Goal: Complete application form

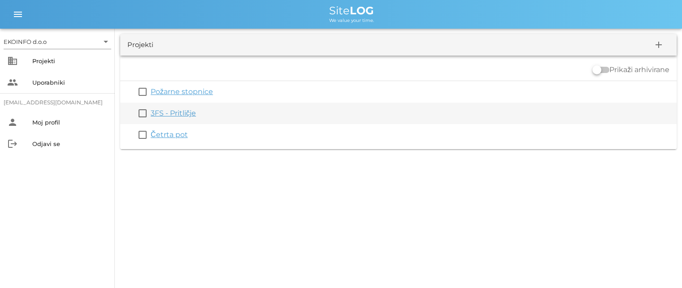
click at [165, 113] on link "3FS - Pritličje" at bounding box center [173, 113] width 45 height 9
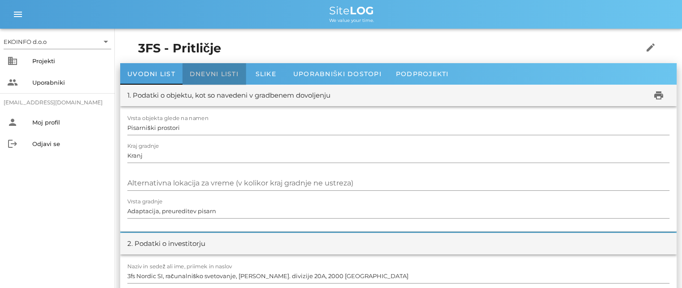
click at [210, 69] on div "Dnevni listi" at bounding box center [214, 74] width 63 height 22
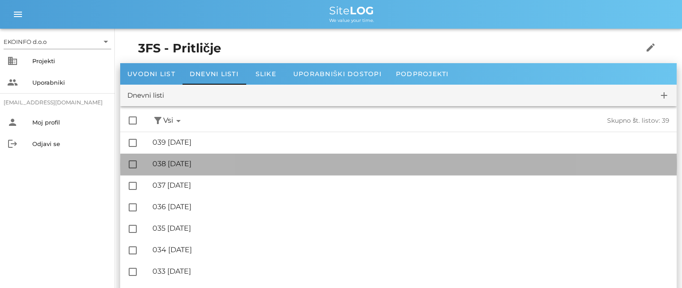
click at [191, 165] on div "🔏 038 [DATE]" at bounding box center [410, 164] width 517 height 9
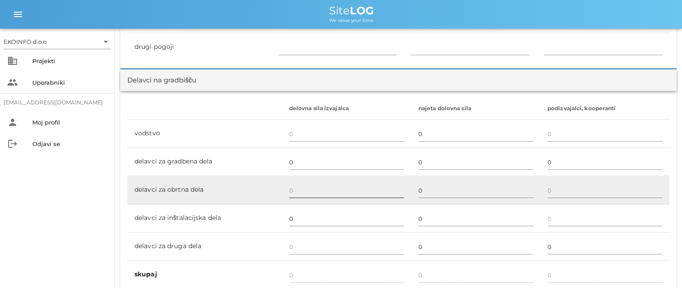
scroll to position [493, 0]
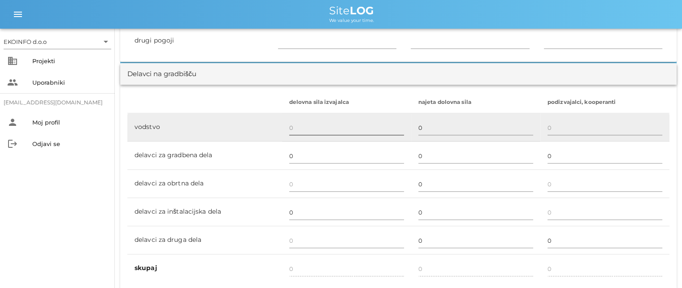
click at [289, 126] on input "text" at bounding box center [346, 128] width 115 height 14
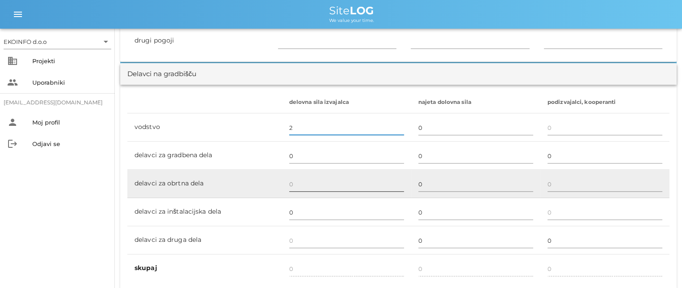
type input "2"
click at [290, 183] on input "text" at bounding box center [346, 184] width 115 height 14
type input "1"
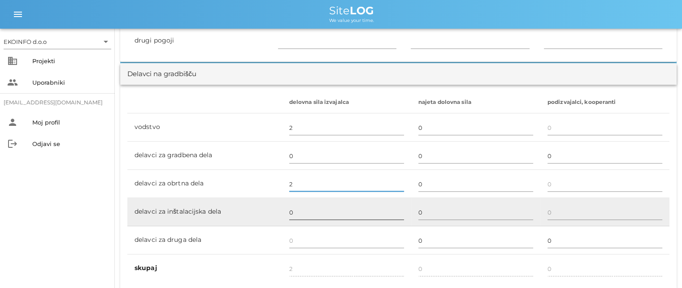
type input "2"
type input "4"
click at [291, 213] on input "0" at bounding box center [346, 212] width 115 height 14
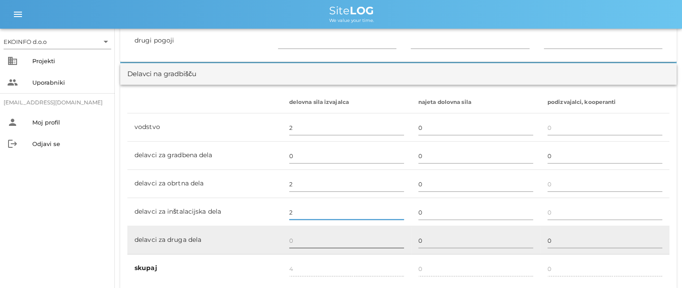
type input "2"
type input "6"
click at [291, 240] on input "text" at bounding box center [346, 241] width 115 height 14
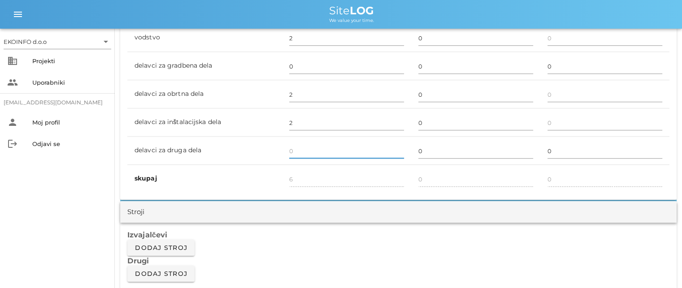
scroll to position [717, 0]
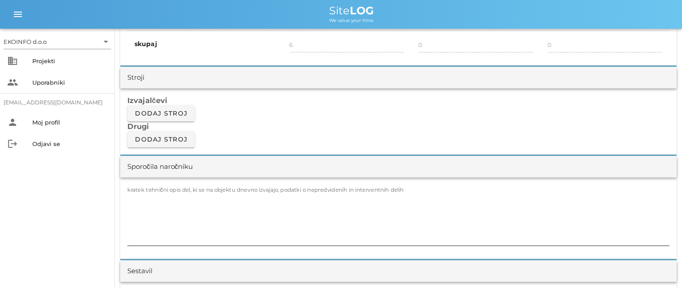
click at [147, 191] on label "kratek tehnični opis del, ki se na objektu dnevno izvajajo, podatki o nepredvid…" at bounding box center [265, 190] width 277 height 7
click at [147, 192] on textarea "kratek tehnični opis del, ki se na objektu dnevno izvajajo, podatki o nepredvid…" at bounding box center [398, 219] width 542 height 54
type textarea "-"
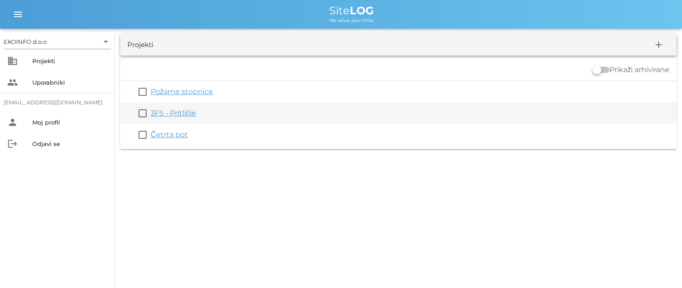
click at [173, 115] on link "3FS - Pritličje" at bounding box center [173, 113] width 45 height 9
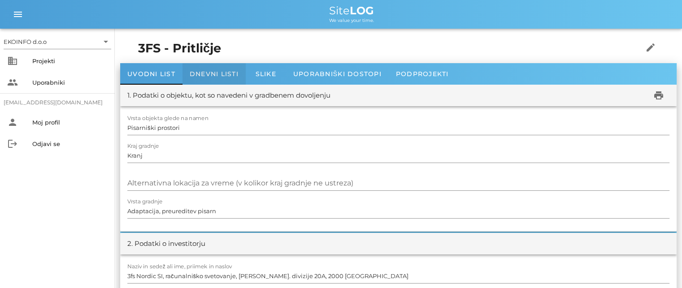
click at [212, 72] on span "Dnevni listi" at bounding box center [214, 74] width 49 height 8
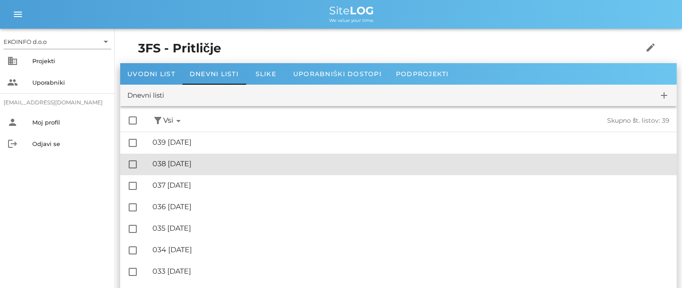
click at [197, 164] on div "🔏 038 [DATE]" at bounding box center [410, 164] width 517 height 9
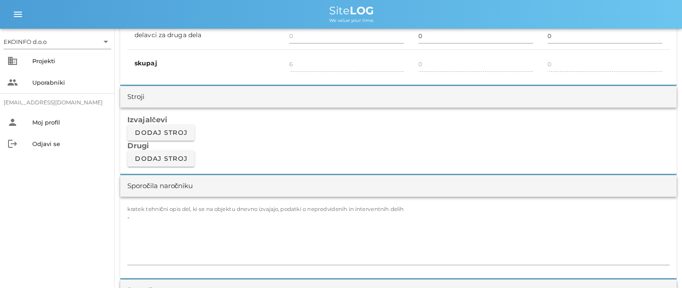
scroll to position [762, 0]
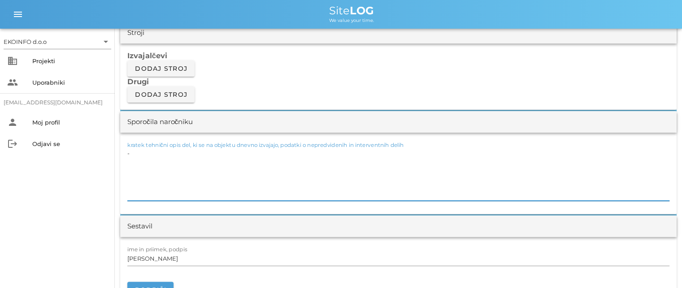
click at [137, 154] on textarea "-" at bounding box center [398, 174] width 542 height 54
click at [241, 153] on textarea "-vodovodar 4 ure( sanitarije 3FS in [GEOGRAPHIC_DATA] )" at bounding box center [398, 174] width 542 height 54
click at [288, 155] on textarea "-vodovodar 4 ure( sanitarije 3FS in [GEOGRAPHIC_DATA] PRONET )" at bounding box center [398, 174] width 542 height 54
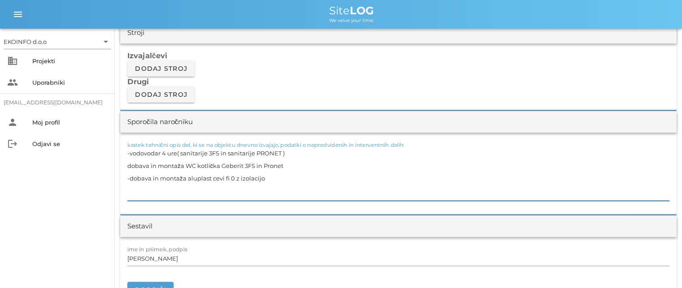
click at [230, 177] on textarea "-vodovodar 4 ure( sanitarije 3FS in sanitarije PRONET ) dobava in montaža WC ko…" at bounding box center [398, 174] width 542 height 54
click at [270, 176] on textarea "-vodovodar 4 ure( sanitarije 3FS in sanitarije PRONET ) dobava in montaža WC ko…" at bounding box center [398, 174] width 542 height 54
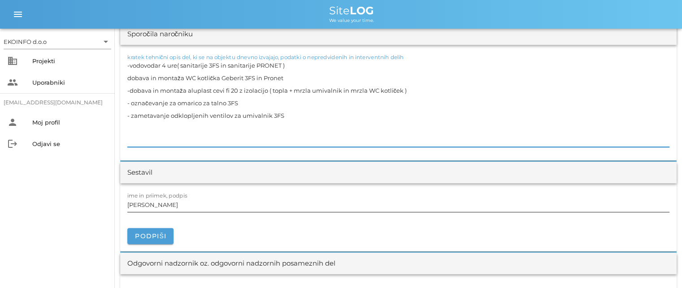
scroll to position [852, 0]
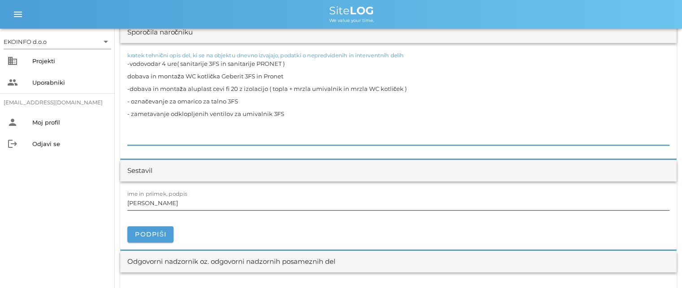
type textarea "-vodovodar 4 ure( sanitarije 3FS in sanitarije PRONET ) dobava in montaža WC ko…"
click at [168, 204] on input "[PERSON_NAME]" at bounding box center [398, 203] width 542 height 14
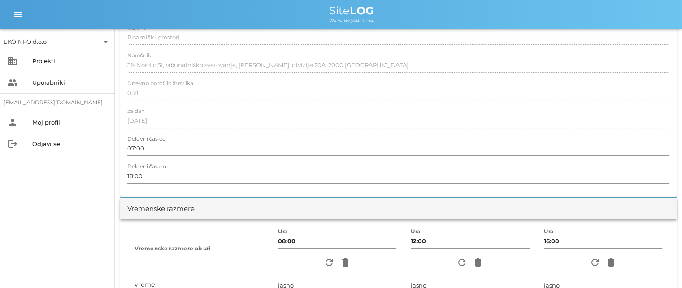
scroll to position [45, 0]
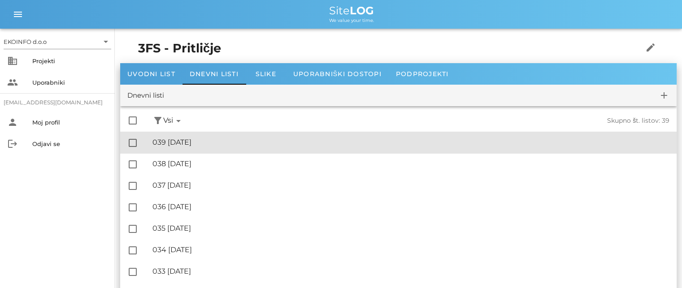
click at [197, 143] on div "🔏 039 [DATE]" at bounding box center [410, 142] width 517 height 9
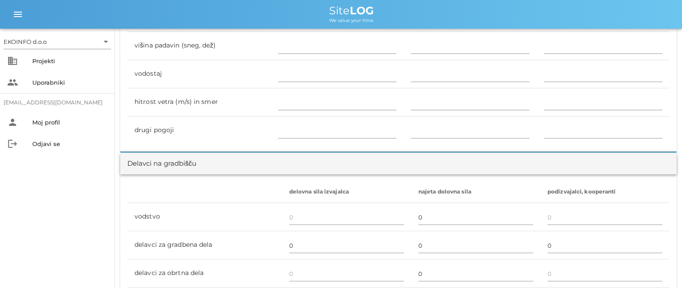
scroll to position [493, 0]
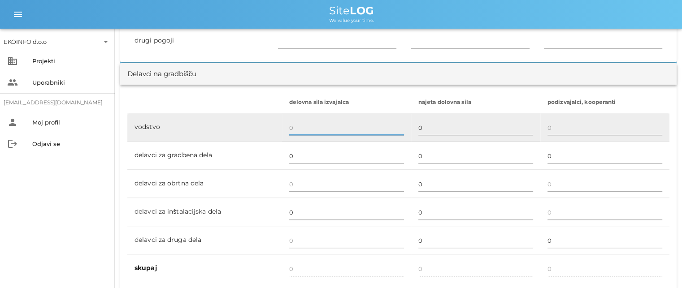
click at [293, 128] on input "text" at bounding box center [346, 128] width 115 height 14
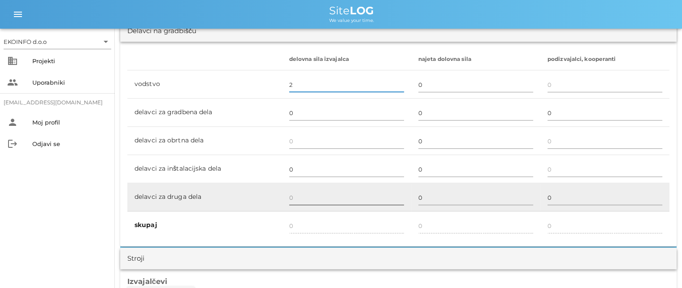
scroll to position [538, 0]
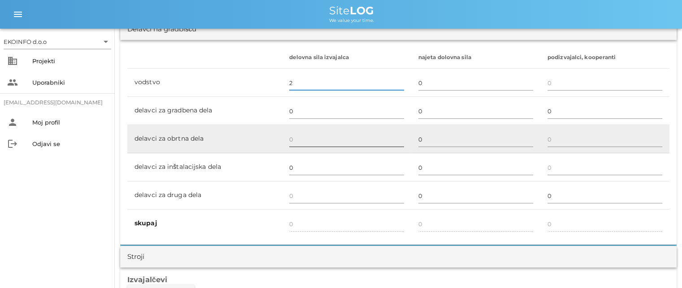
type input "2"
click at [290, 137] on input "text" at bounding box center [346, 139] width 115 height 14
type input "2"
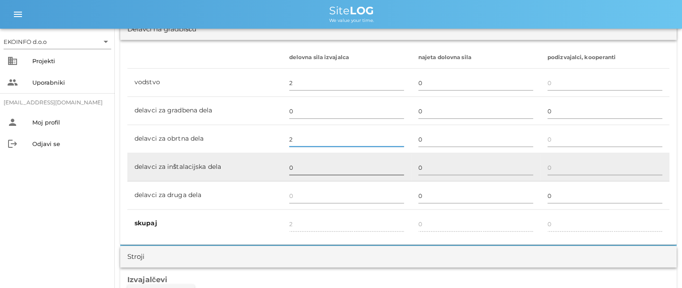
type input "2"
type input "4"
click at [290, 168] on input "0" at bounding box center [346, 168] width 115 height 14
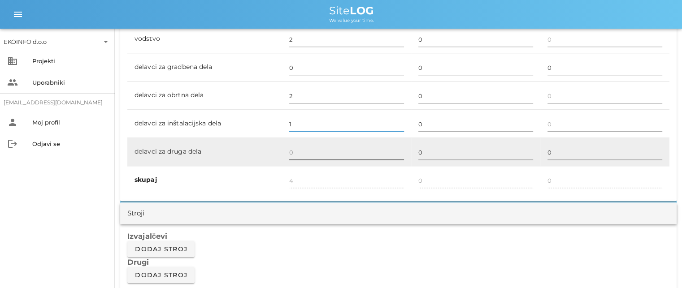
scroll to position [583, 0]
type input "1"
click at [297, 148] on input "text" at bounding box center [346, 151] width 115 height 14
type input "5"
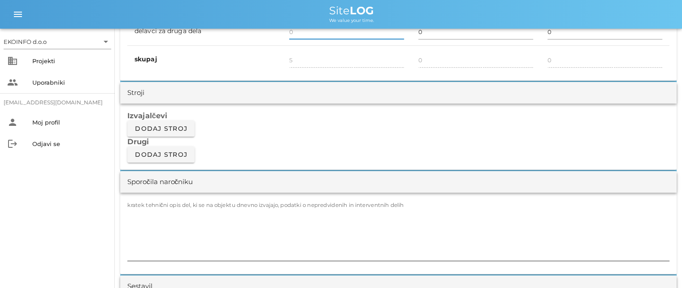
scroll to position [717, 0]
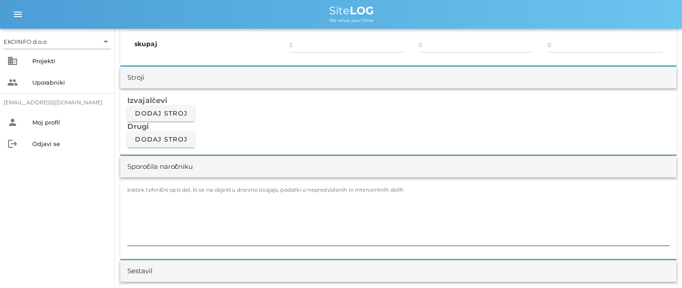
click at [156, 191] on label "kratek tehnični opis del, ki se na objektu dnevno izvajajo, podatki o nepredvid…" at bounding box center [265, 190] width 277 height 7
click at [156, 192] on textarea "kratek tehnični opis del, ki se na objektu dnevno izvajajo, podatki o nepredvid…" at bounding box center [398, 219] width 542 height 54
click at [130, 200] on textarea "kratek tehnični opis del, ki se na objektu dnevno izvajajo, podatki o nepredvid…" at bounding box center [398, 219] width 542 height 54
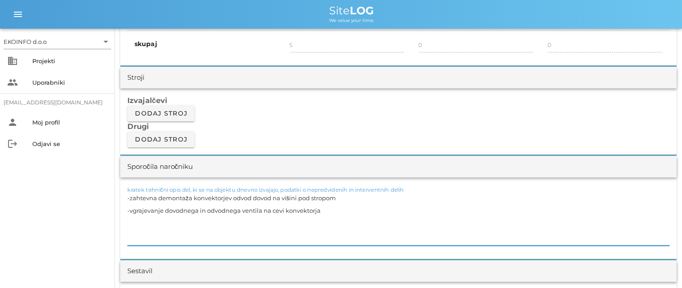
click at [127, 197] on textarea "-zahtevna demontaža konvektorjev odvod dovod na višini pod stropom -vgrajevanje…" at bounding box center [398, 219] width 542 height 54
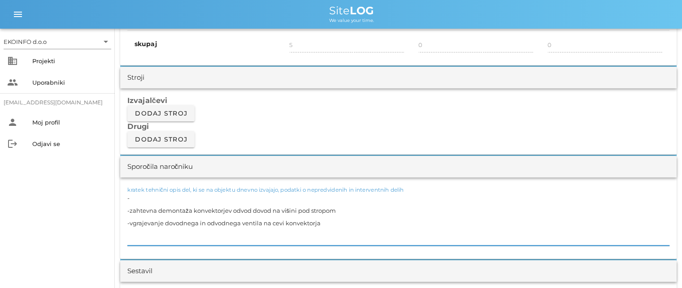
click at [131, 195] on textarea "- -zahtevna demontaža konvektorjev odvod dovod na višini pod stropom -vgrajevan…" at bounding box center [398, 219] width 542 height 54
click at [323, 222] on textarea "-zahtevno delo vodovodarja pri demontaži ( 4 ure ) -zahtevna demontaža konvekto…" at bounding box center [398, 219] width 542 height 54
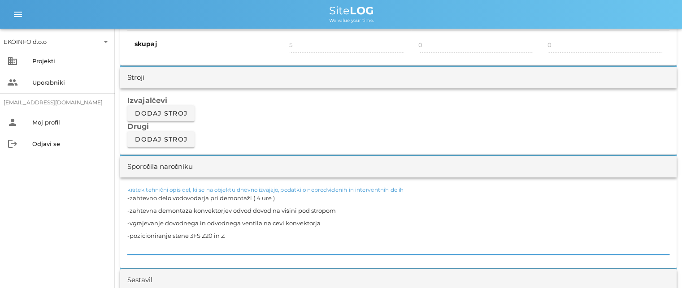
click at [205, 234] on textarea "-zahtevno delo vodovodarja pri demontaži ( 4 ure ) -zahtevna demontaža konvekto…" at bounding box center [398, 223] width 542 height 63
click at [234, 235] on textarea "-zahtevno delo vodovodarja pri demontaži ( 4 ure ) -zahtevna demontaža konvekto…" at bounding box center [398, 223] width 542 height 63
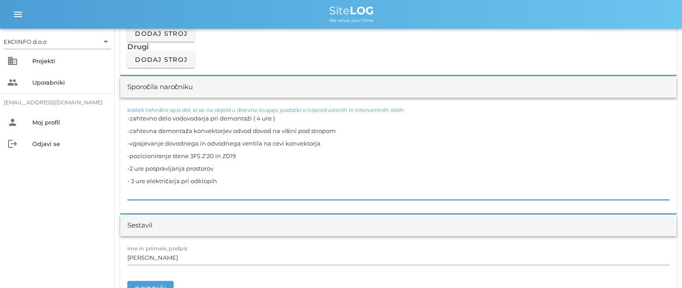
scroll to position [852, 0]
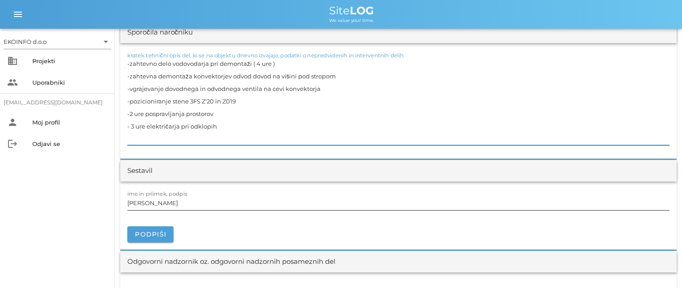
type textarea "-zahtevno delo vodovodarja pri demontaži ( 4 ure ) -zahtevna demontaža konvekto…"
click at [167, 203] on input "[PERSON_NAME]" at bounding box center [398, 203] width 542 height 14
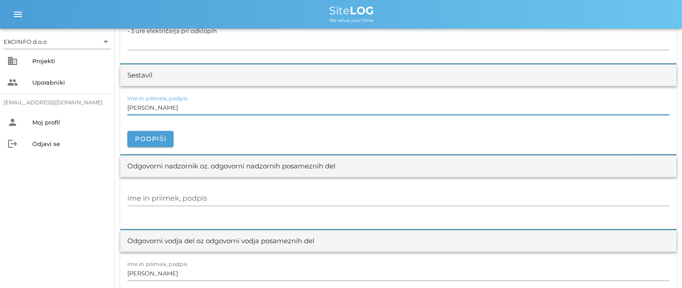
scroll to position [987, 0]
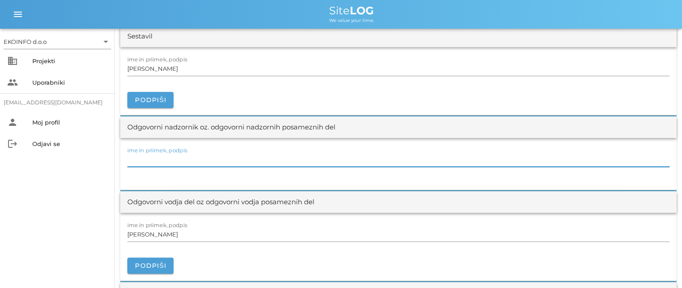
click at [212, 163] on input "ime in priimek, podpis" at bounding box center [398, 159] width 542 height 14
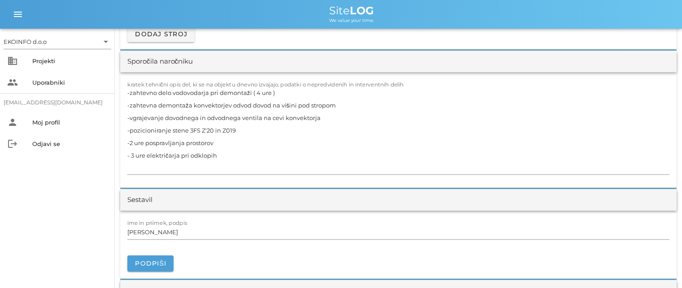
scroll to position [807, 0]
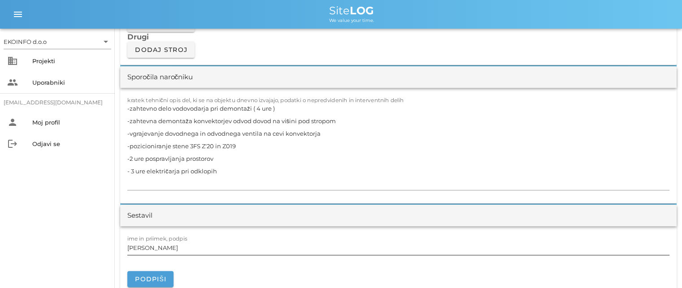
click at [166, 246] on input "[PERSON_NAME]" at bounding box center [398, 248] width 542 height 14
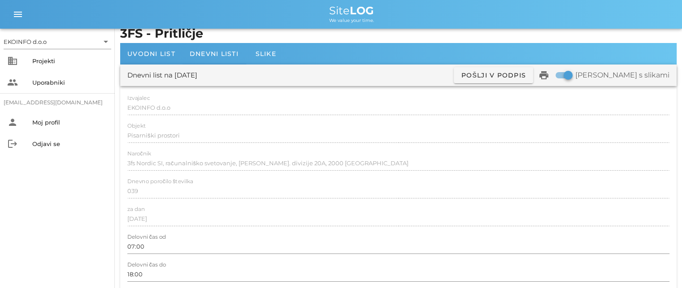
scroll to position [0, 0]
